Goal: Task Accomplishment & Management: Complete application form

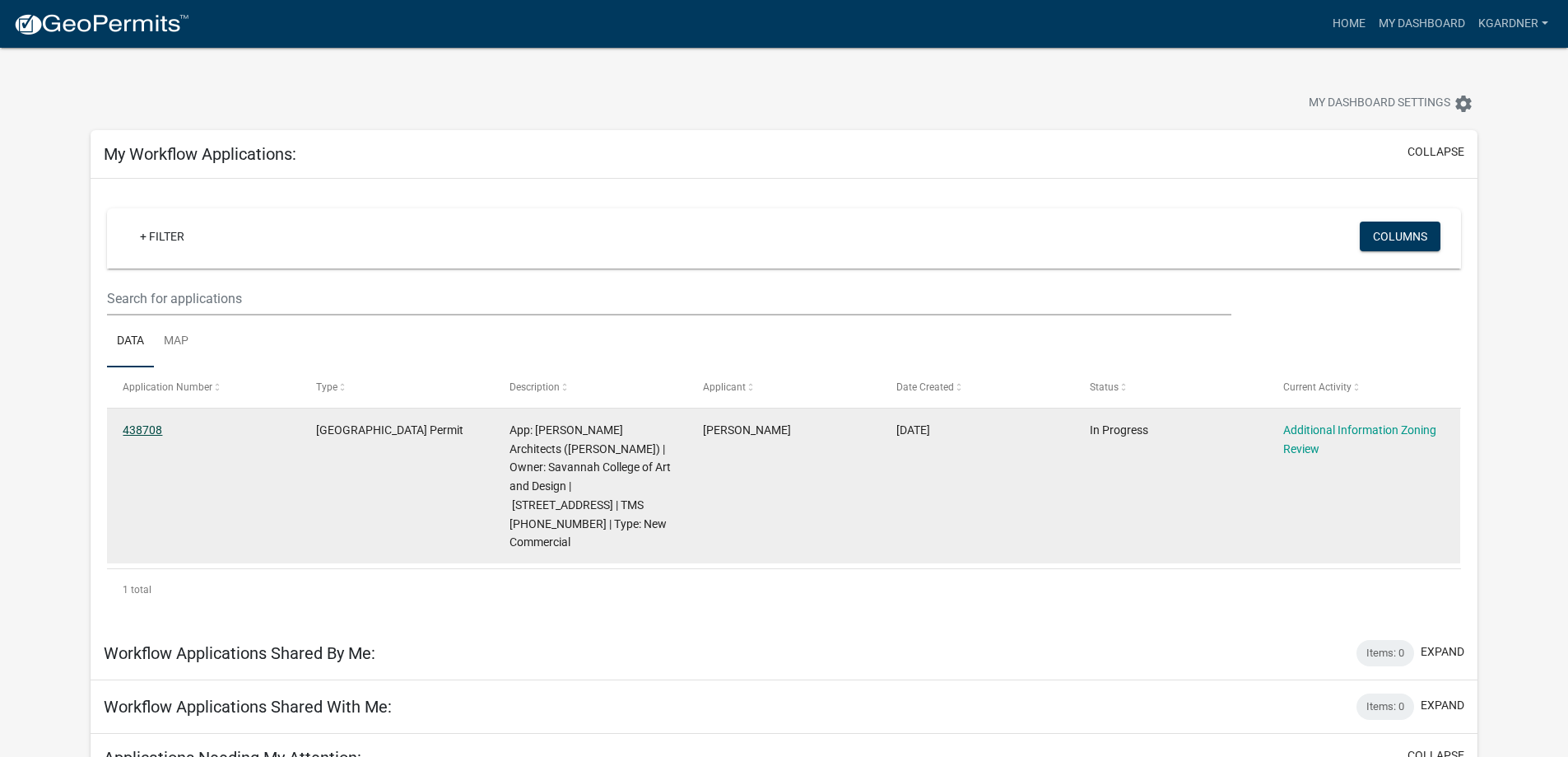
click at [142, 433] on link "438708" at bounding box center [142, 430] width 40 height 13
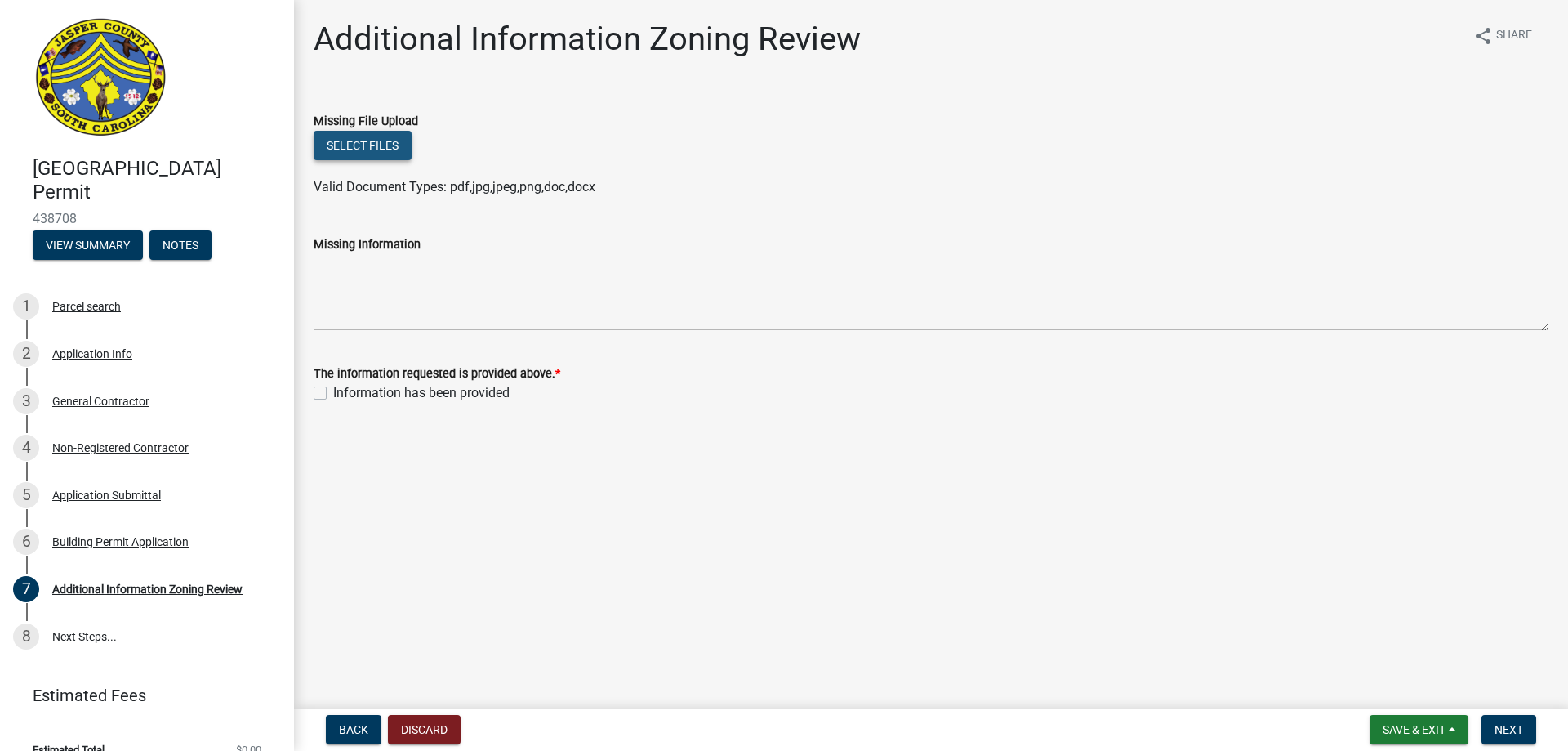
click at [374, 140] on button "Select files" at bounding box center [362, 145] width 98 height 29
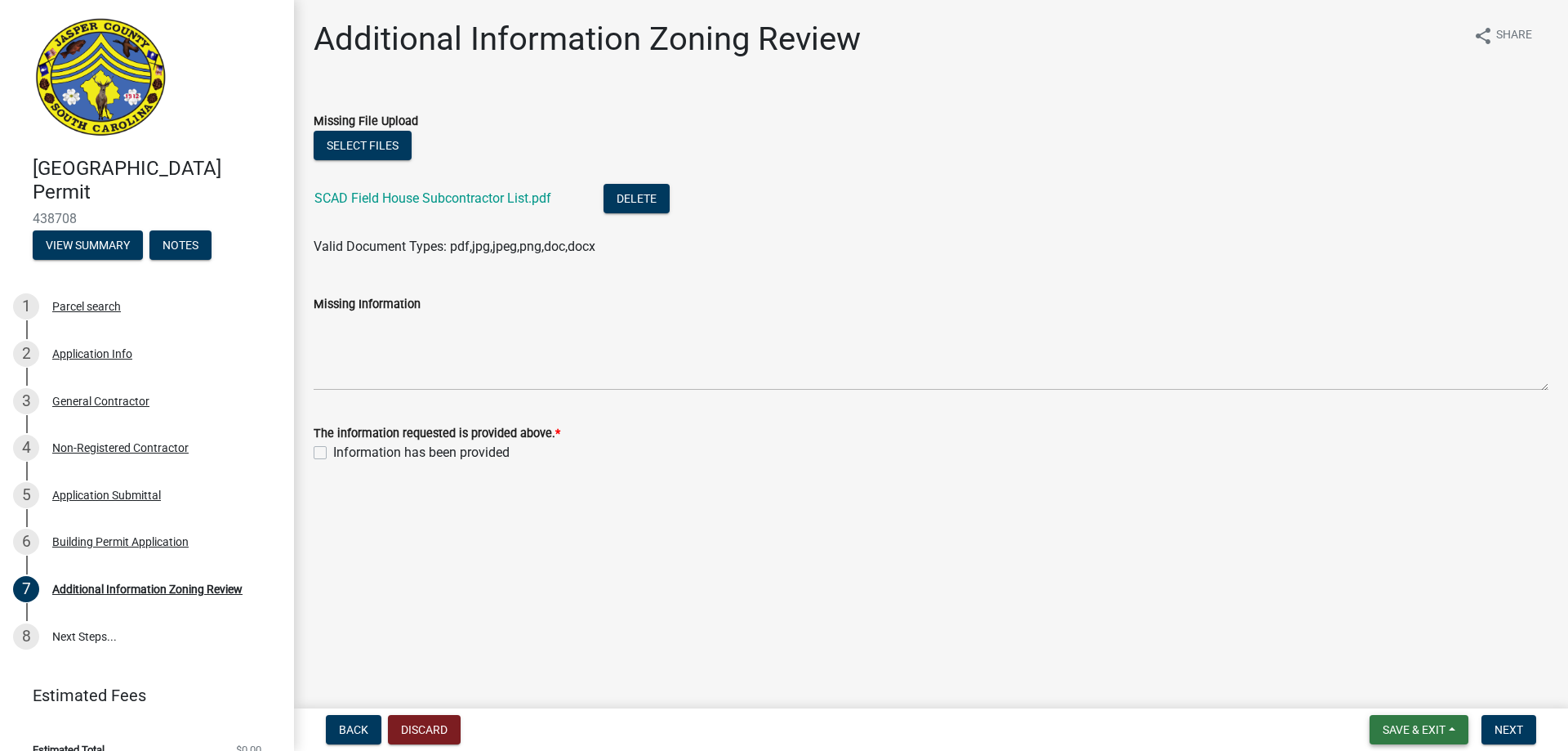
click at [1411, 730] on span "Save & Exit" at bounding box center [1413, 730] width 63 height 13
click at [1397, 683] on button "Save & Exit" at bounding box center [1403, 687] width 130 height 39
